Goal: Task Accomplishment & Management: Complete application form

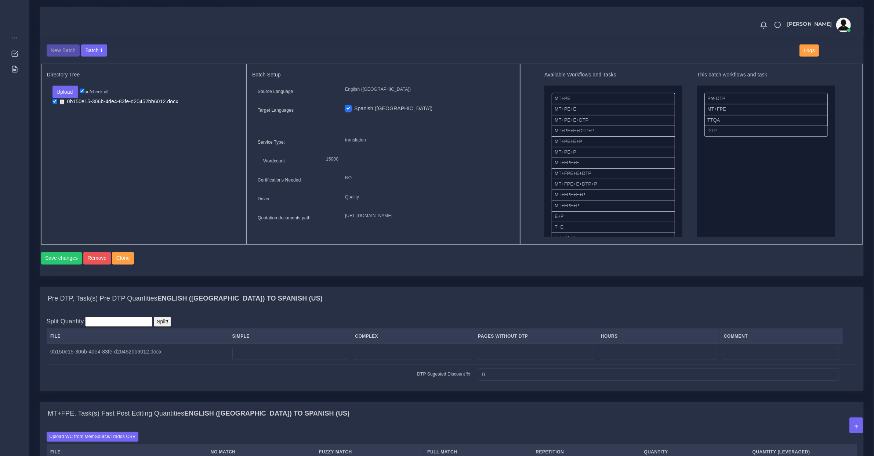
scroll to position [765, 0]
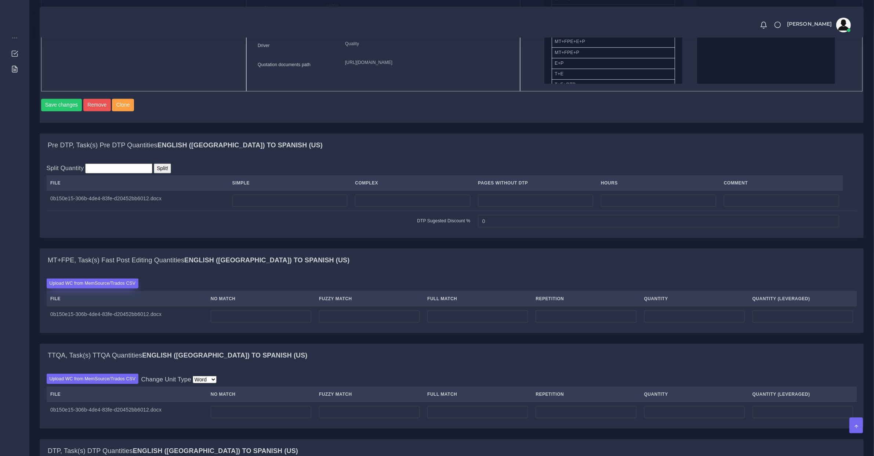
click at [89, 288] on label "Upload WC from MemSource/Trados CSV" at bounding box center [93, 283] width 92 height 10
click at [0, 0] on input "Upload WC from MemSource/Trados CSV" at bounding box center [0, 0] width 0 height 0
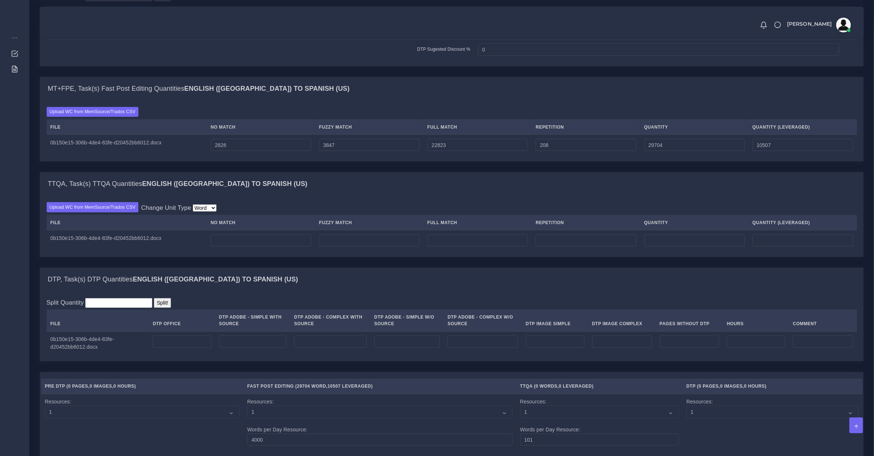
scroll to position [535, 0]
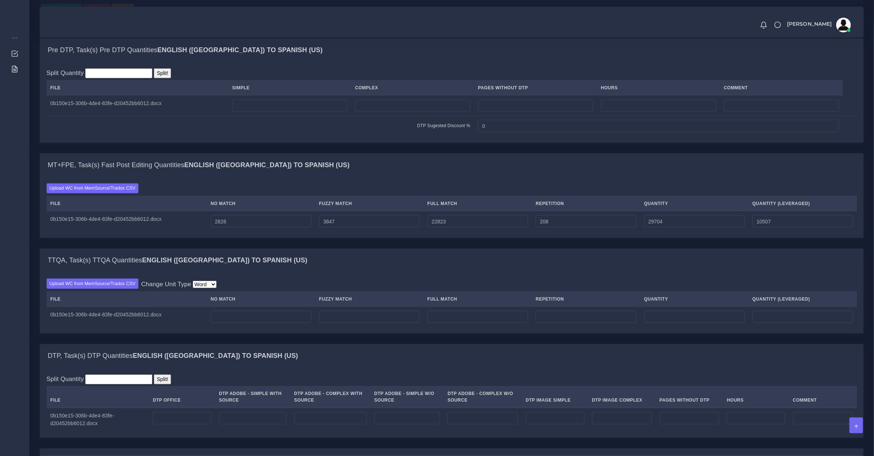
click at [258, 105] on td at bounding box center [289, 105] width 123 height 21
click at [258, 112] on input "number" at bounding box center [289, 106] width 115 height 12
type input "69"
click at [196, 423] on input "number" at bounding box center [182, 418] width 58 height 12
type input "69"
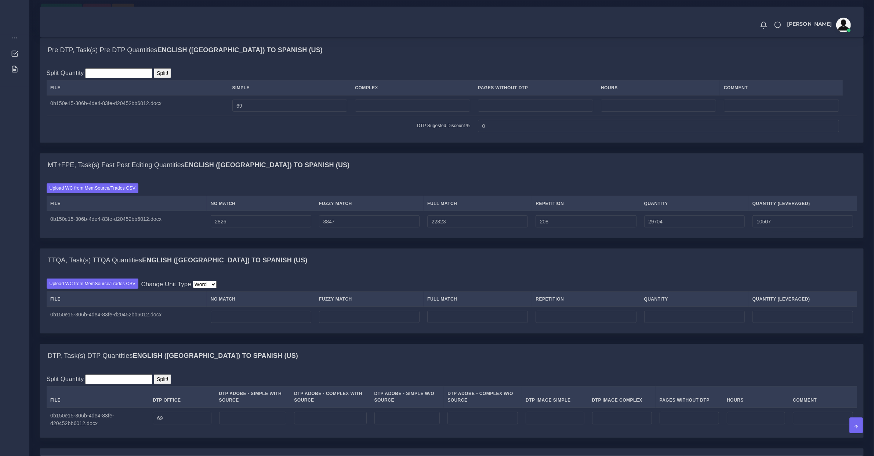
scroll to position [689, 0]
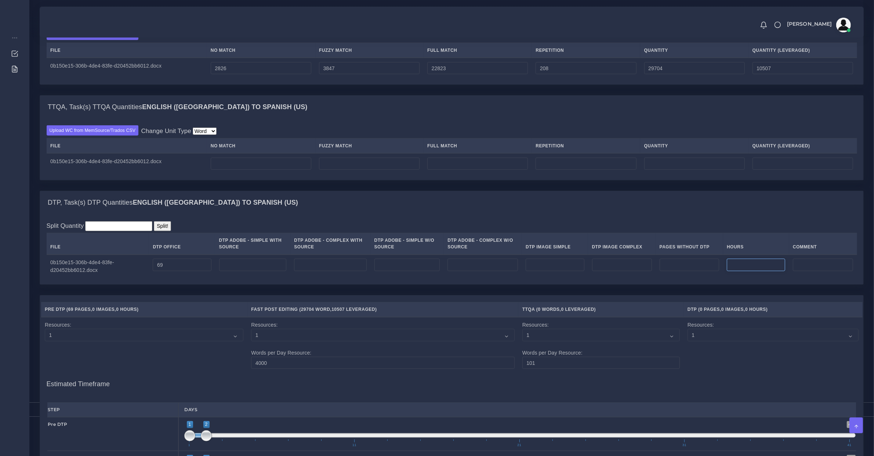
click at [752, 271] on input "number" at bounding box center [756, 265] width 58 height 12
type input "6"
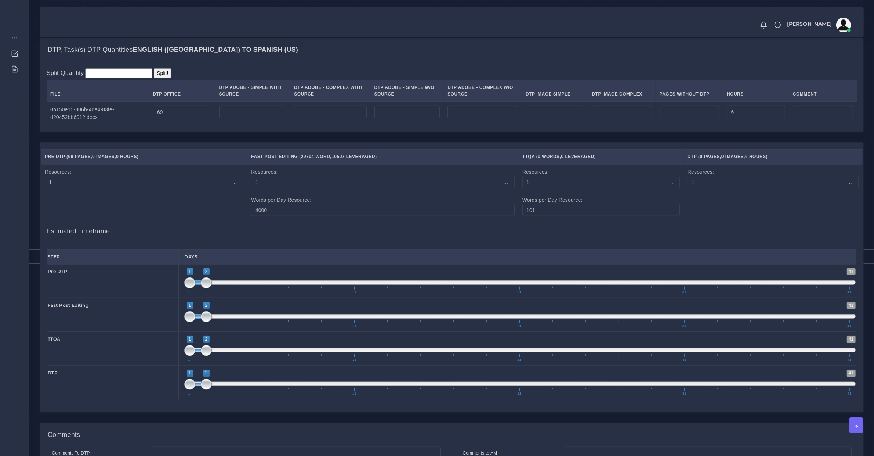
type input "1;1"
drag, startPoint x: 208, startPoint y: 291, endPoint x: 184, endPoint y: 291, distance: 24.2
click at [184, 291] on div "1 41 1 1 1 — 1 1 11 21 31 41 1;1" at bounding box center [519, 281] width 683 height 34
type input "2;3"
drag, startPoint x: 197, startPoint y: 324, endPoint x: 210, endPoint y: 322, distance: 13.3
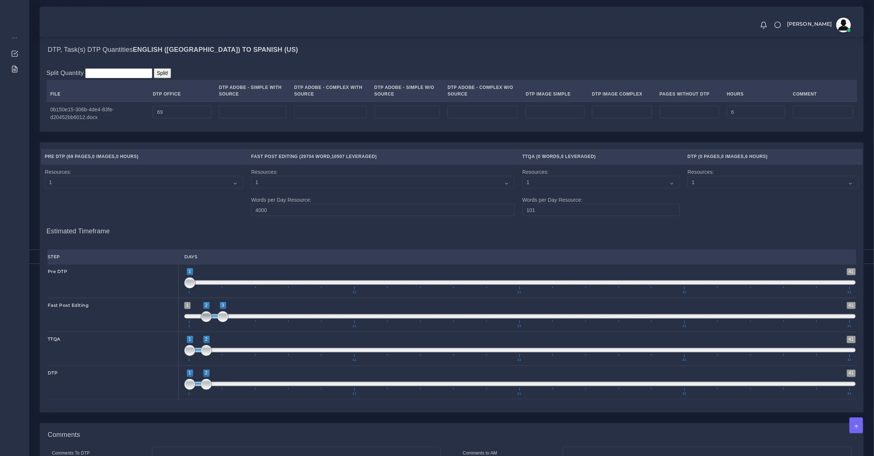
click at [210, 322] on span "1 41 2 3 2 — 3 1 11 21 31 41" at bounding box center [520, 315] width 672 height 26
click at [237, 361] on span "1 11 21 31 41" at bounding box center [519, 357] width 661 height 7
click at [238, 361] on span "1 11 21 31 41" at bounding box center [519, 357] width 661 height 7
click at [236, 352] on span at bounding box center [520, 350] width 672 height 4
click at [206, 352] on span at bounding box center [198, 350] width 17 height 4
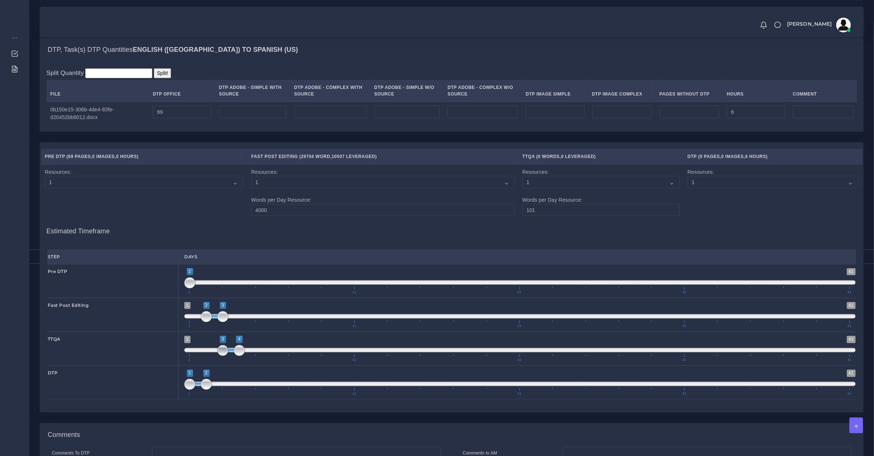
type input "4;4"
drag, startPoint x: 226, startPoint y: 357, endPoint x: 242, endPoint y: 359, distance: 16.3
click at [228, 356] on span at bounding box center [222, 350] width 11 height 11
drag, startPoint x: 202, startPoint y: 394, endPoint x: 252, endPoint y: 395, distance: 49.6
click at [252, 395] on span "1 41 2 2 2 — 2 1 11 21 31 41" at bounding box center [520, 382] width 672 height 26
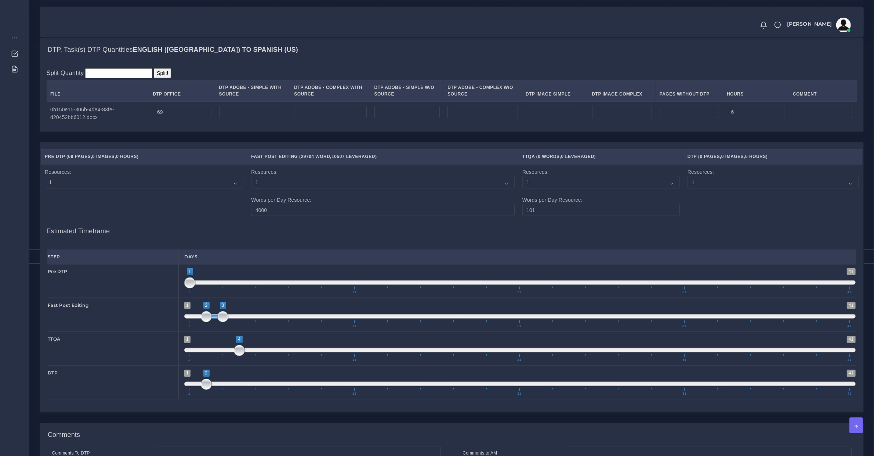
click at [252, 395] on span "1 11 21 31 41" at bounding box center [519, 391] width 661 height 7
click at [254, 395] on span "1 11 21 31 41" at bounding box center [519, 391] width 661 height 7
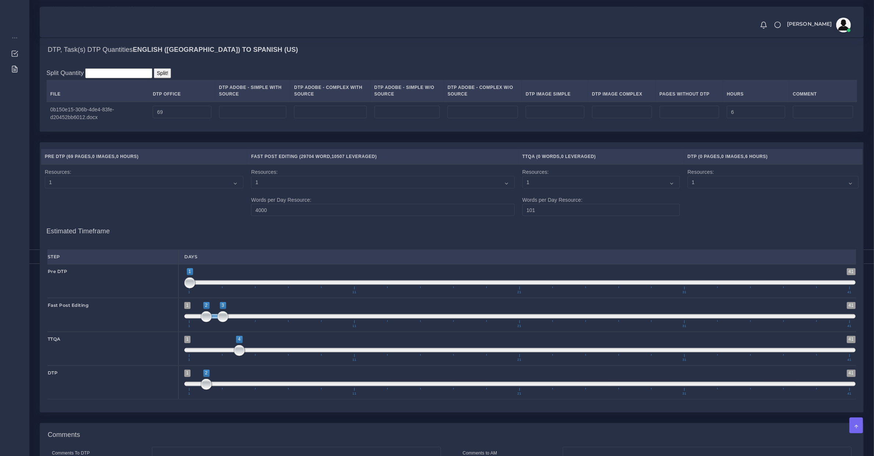
type input "5;5"
click at [254, 393] on span "1 41 2 2 2 — 2 1 11 21 31 41" at bounding box center [520, 382] width 672 height 26
click at [254, 390] on span at bounding box center [255, 384] width 11 height 11
click at [257, 390] on span at bounding box center [255, 384] width 11 height 11
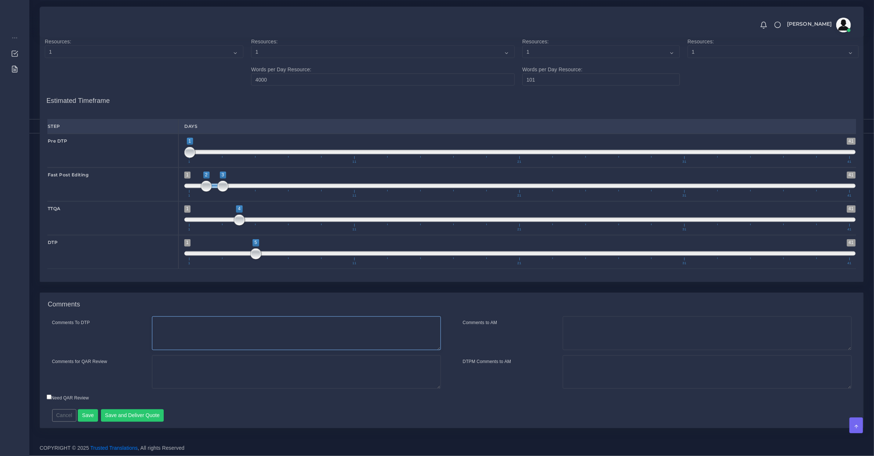
click at [228, 326] on textarea "Comments To DTP" at bounding box center [296, 333] width 289 height 34
click at [194, 371] on textarea "Comments for QAR Review" at bounding box center [296, 372] width 289 height 34
type textarea "This is an update of a previous project we already did. DTP"
type textarea "We included 6 hours for accesibility, since source document is 508 compliant"
click at [321, 362] on textarea "This is an update of a previous project we already did. DTP" at bounding box center [296, 372] width 289 height 34
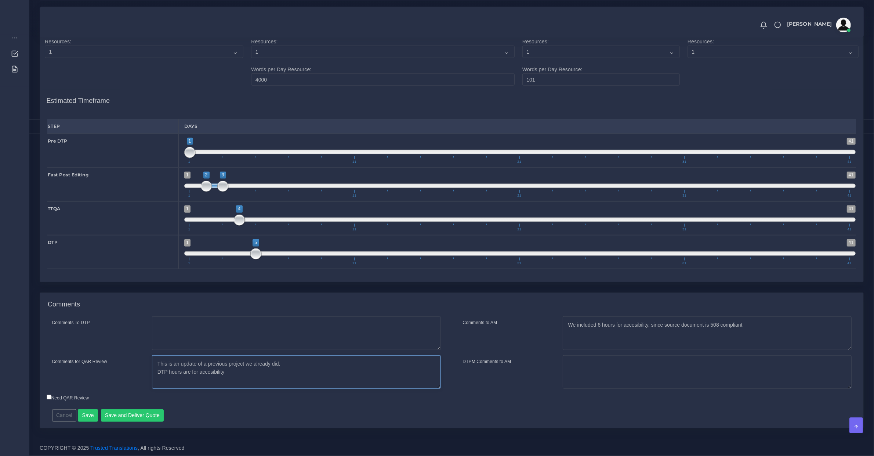
click at [210, 372] on textarea "This is an update of a previous project we already did. DTP hours are for acces…" at bounding box center [296, 372] width 289 height 34
type textarea "This is an update of a previous project we already did. DTP hours are for acces…"
click at [637, 328] on textarea "We included 6 hours for accesibility, since source document is 508 compliant" at bounding box center [707, 333] width 289 height 34
click at [614, 339] on textarea "We included 6 hours for accessibility, since source document is 508 compliant" at bounding box center [707, 333] width 289 height 34
type textarea "We included 6 hours for accessibility, since source document is 508 compliant"
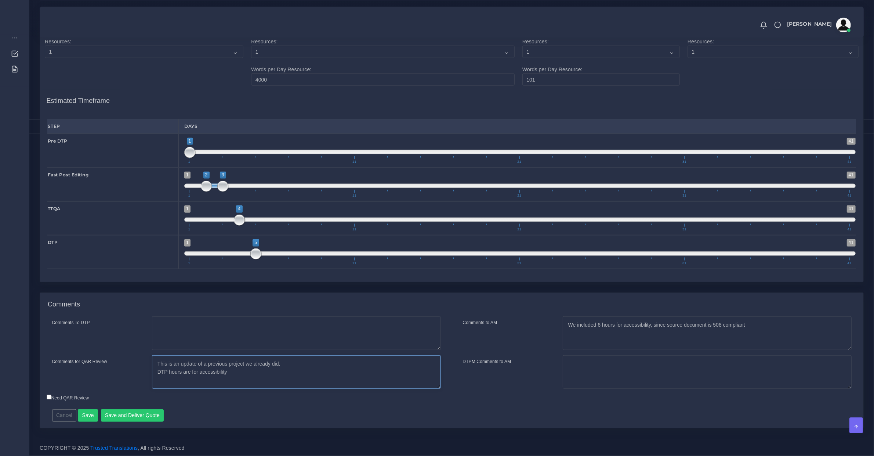
click at [238, 372] on textarea "This is an update of a previous project we already did. DTP hours are for acces…" at bounding box center [296, 372] width 289 height 34
click at [238, 382] on textarea "Suitable for fast PE This is an update of a previous project we already did, re…" at bounding box center [296, 372] width 289 height 34
type textarea "Suitable for fast PE This is an update of a previous project we already did, re…"
click at [568, 337] on textarea "We included 6 hours for accessibility, since source document is 508 compliant" at bounding box center [707, 333] width 289 height 34
click at [771, 329] on textarea "We included 6 hours for accessibility, since source document is 508 compliant" at bounding box center [707, 333] width 289 height 34
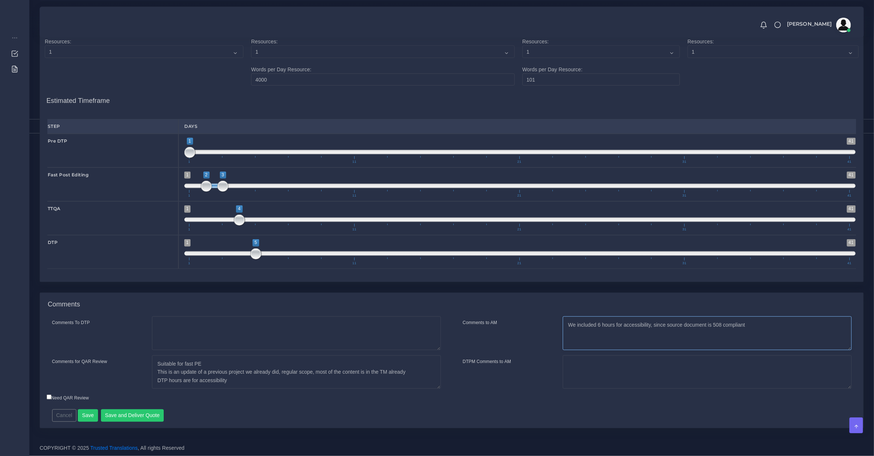
type textarea "We included 6 hours for accessibility, since source document is 508 compliant"
click at [142, 416] on button "Save and Deliver Quote" at bounding box center [132, 415] width 63 height 12
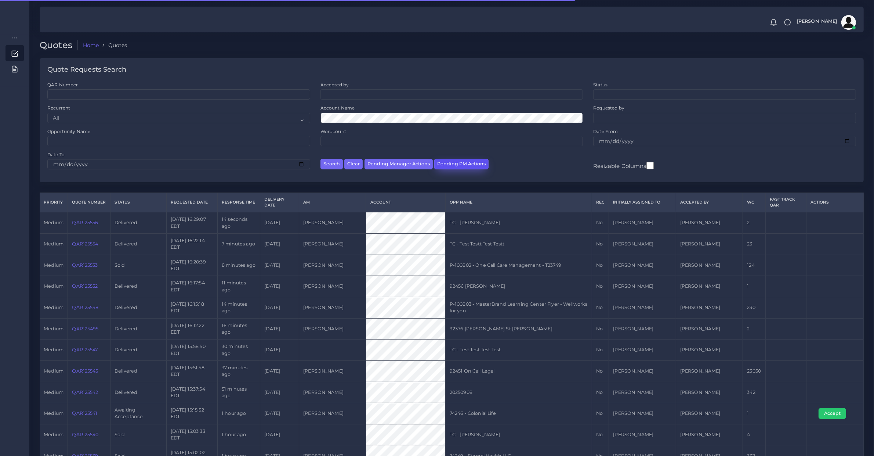
click at [445, 162] on button "Pending PM Actions" at bounding box center [461, 164] width 54 height 11
select select "awaiting_acceptance"
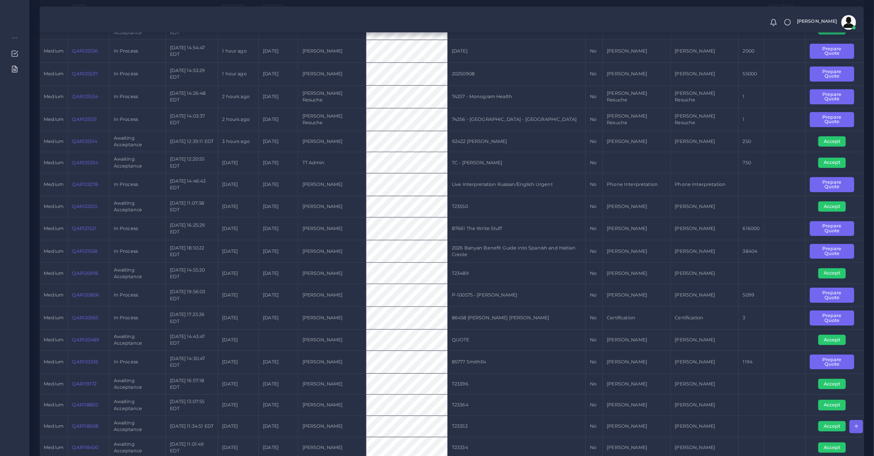
scroll to position [40, 0]
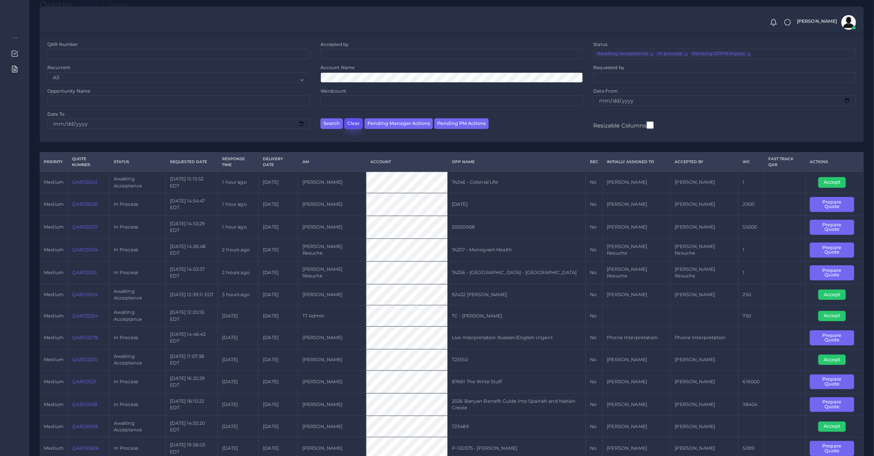
click at [357, 118] on button "Clear" at bounding box center [353, 123] width 18 height 11
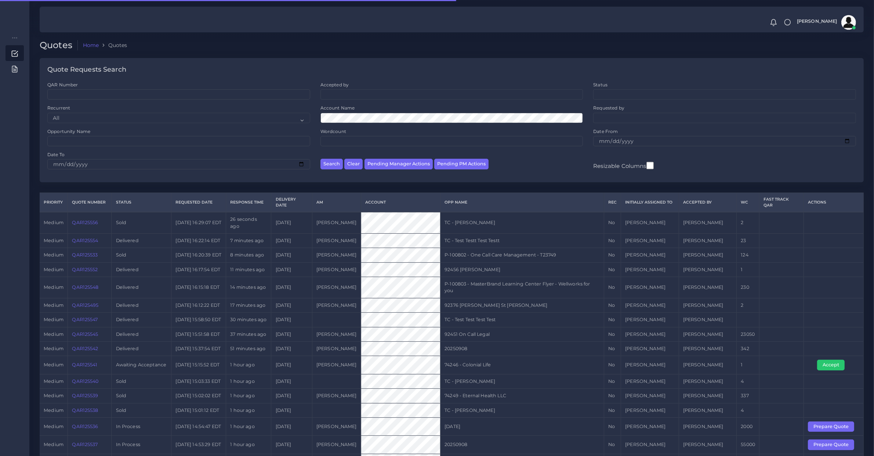
scroll to position [439, 0]
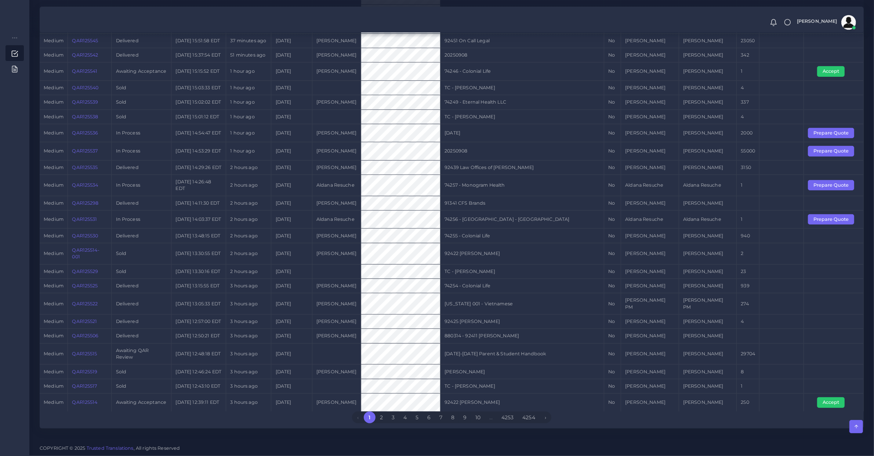
click at [89, 351] on link "QAR125515" at bounding box center [84, 354] width 25 height 6
